Goal: Check status: Check status

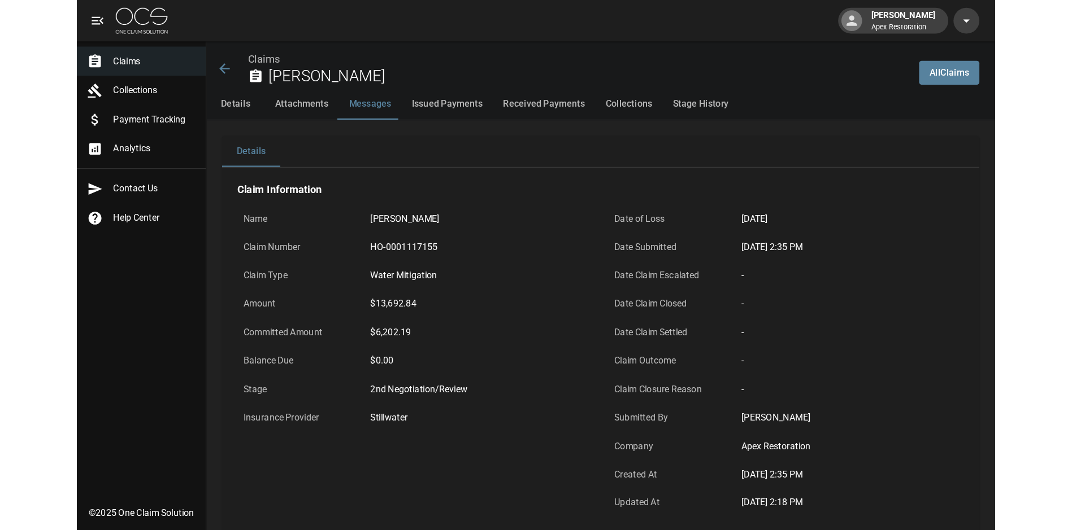
scroll to position [904, 0]
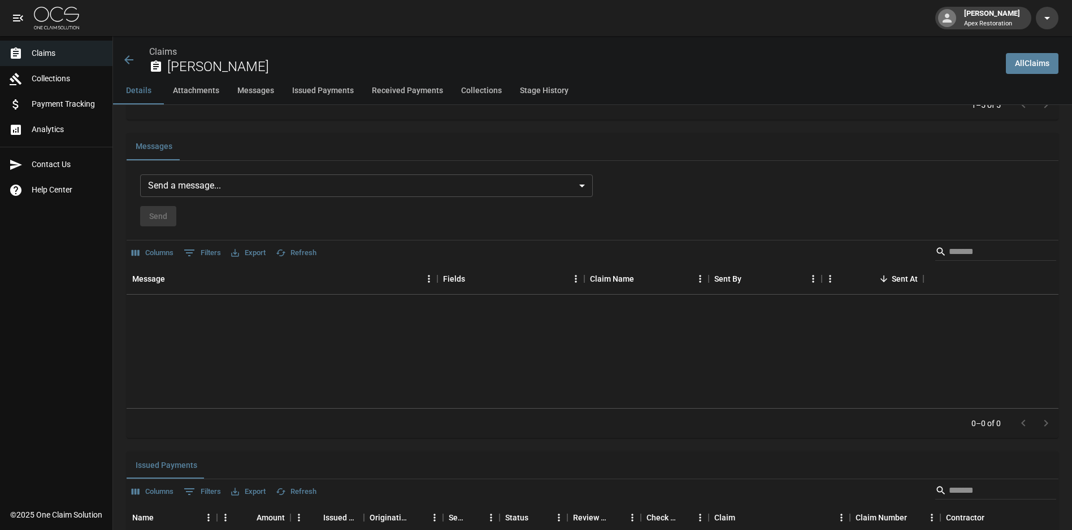
click at [55, 107] on span "Payment Tracking" at bounding box center [68, 104] width 72 height 12
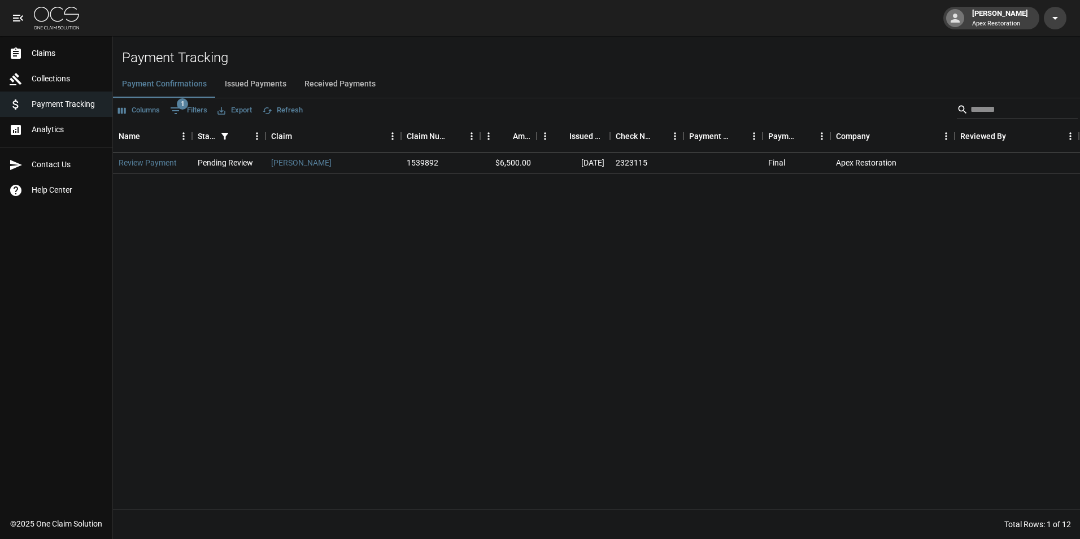
click at [265, 84] on button "Issued Payments" at bounding box center [256, 84] width 80 height 27
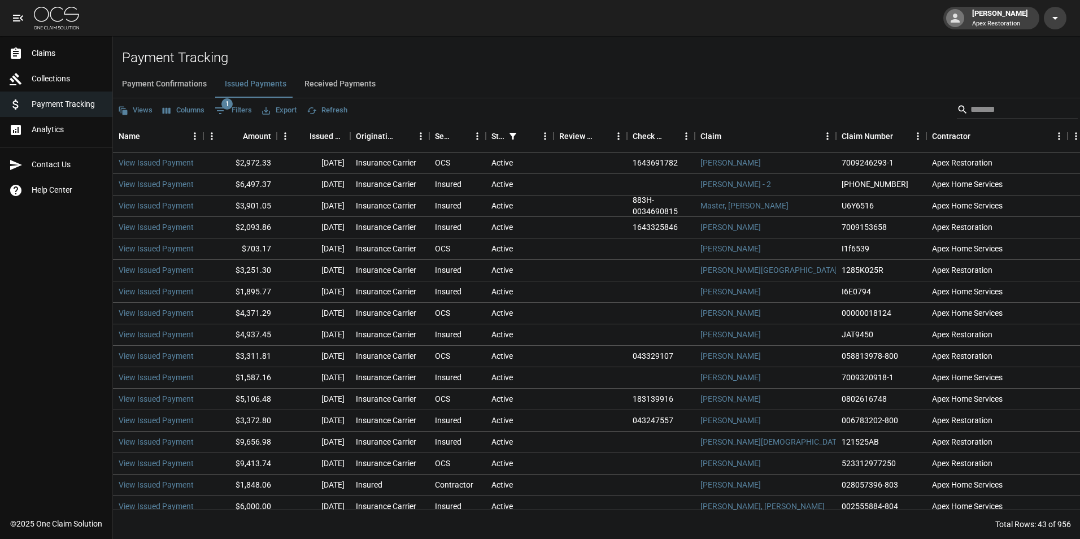
scroll to position [56, 0]
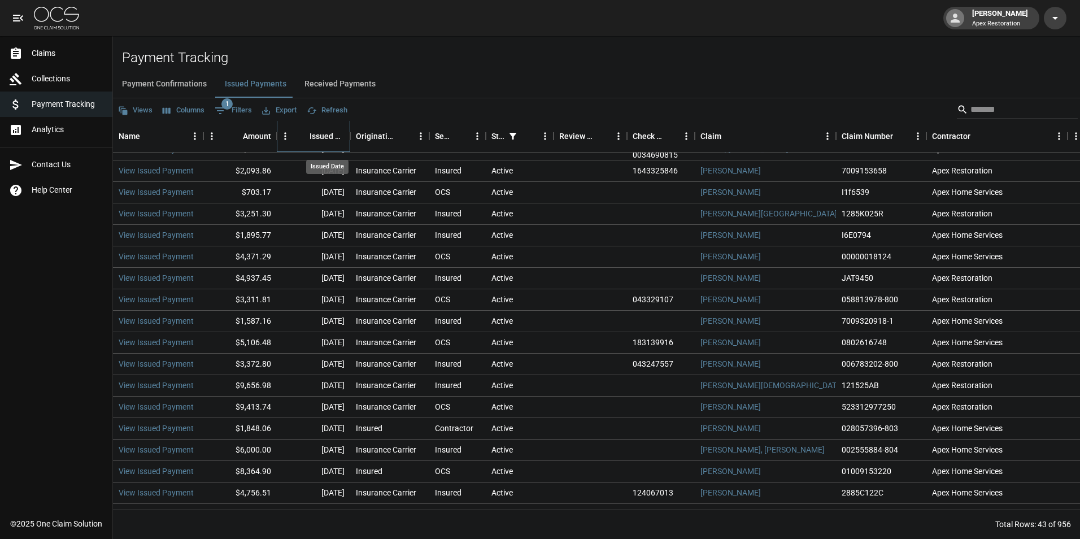
click at [336, 134] on div "Issued Date" at bounding box center [327, 136] width 35 height 32
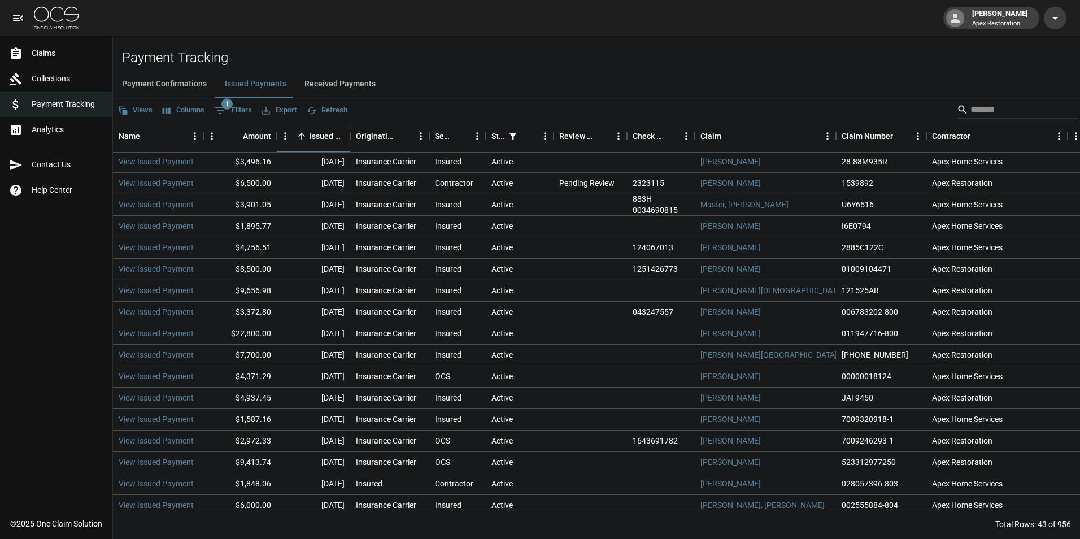
scroll to position [435, 0]
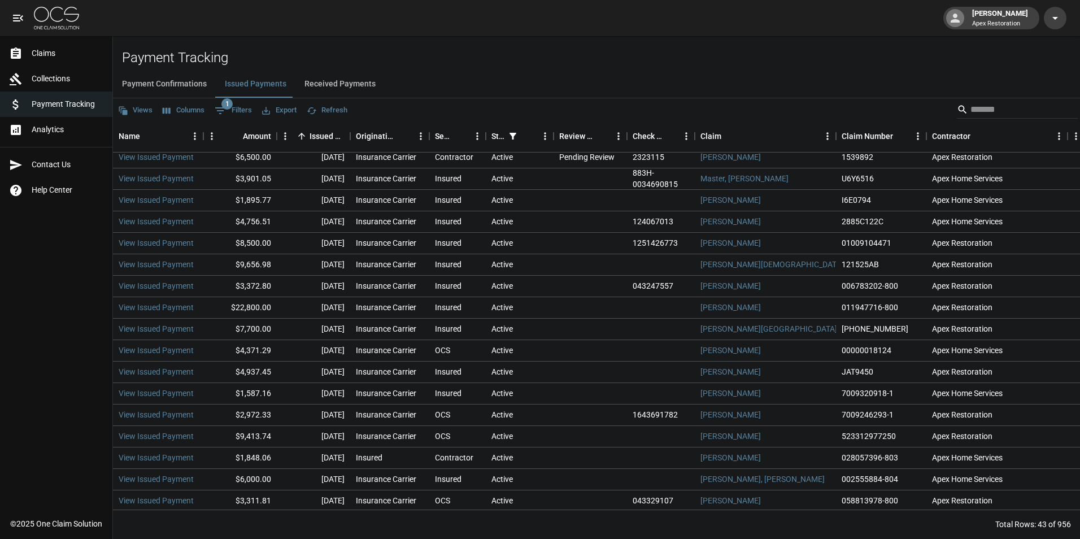
click at [971, 108] on input "Search" at bounding box center [1016, 110] width 90 height 18
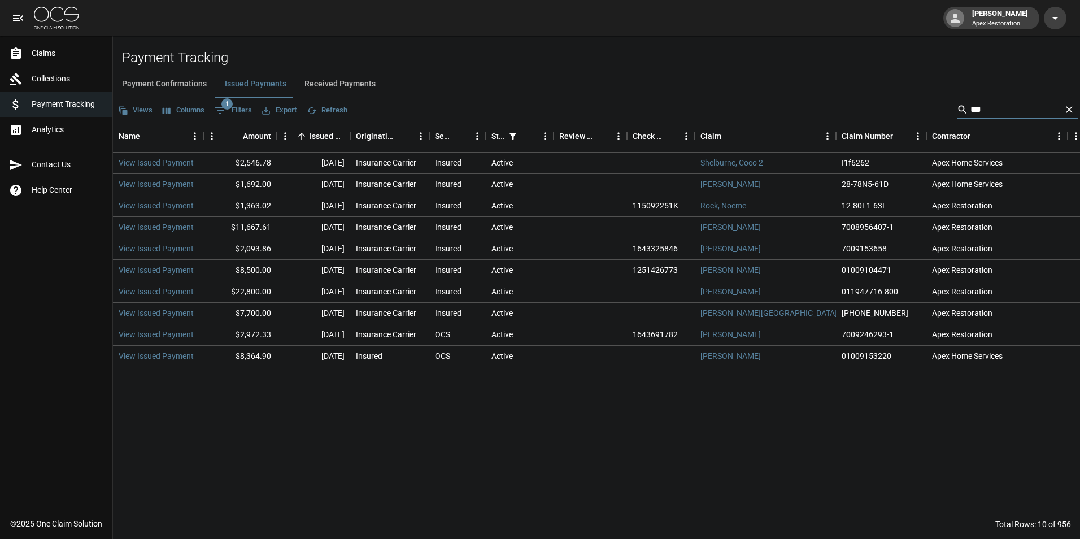
scroll to position [0, 0]
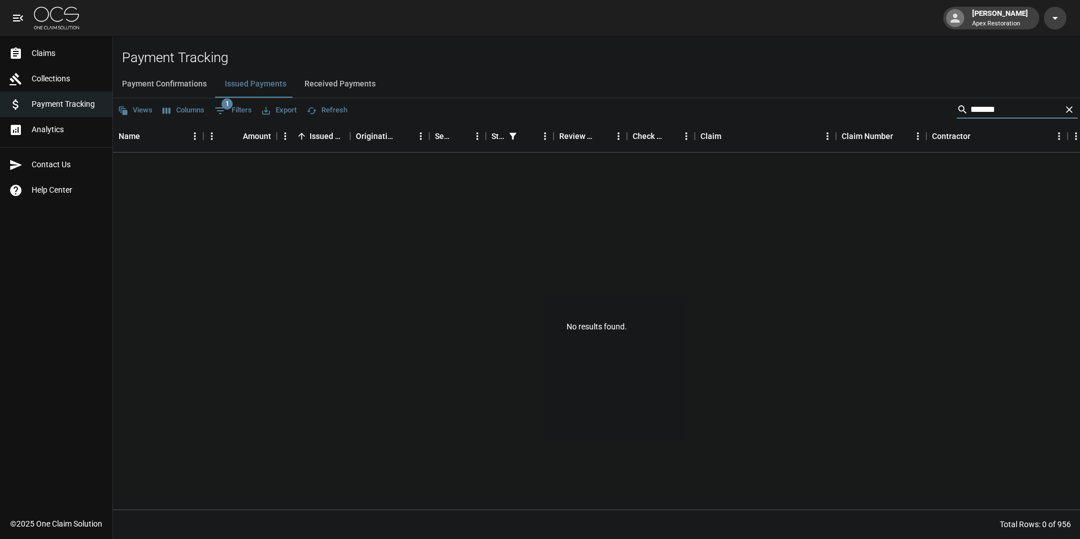
type input "*******"
